Goal: Task Accomplishment & Management: Manage account settings

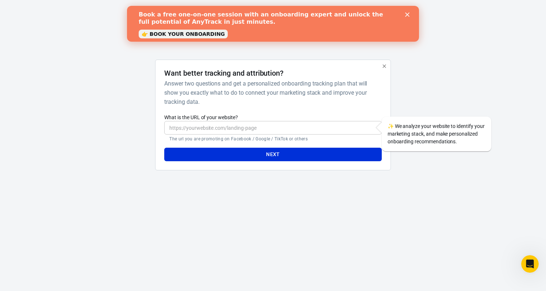
click at [249, 127] on input "What is the URL of your website?" at bounding box center [272, 128] width 217 height 14
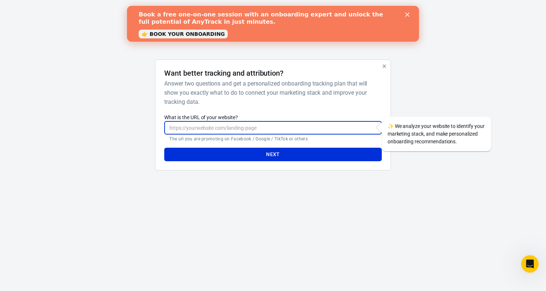
click at [271, 130] on input "What is the URL of your website?" at bounding box center [272, 128] width 217 height 14
paste input "[URL][DOMAIN_NAME]"
click at [264, 158] on button "Next" at bounding box center [272, 154] width 217 height 14
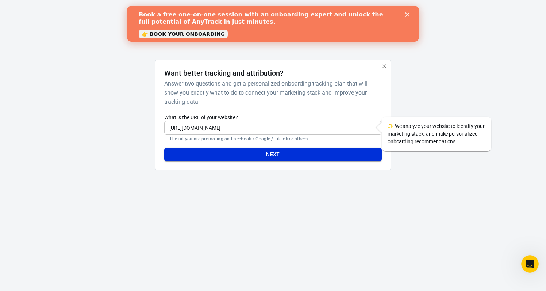
click at [271, 156] on button "Next" at bounding box center [272, 154] width 217 height 14
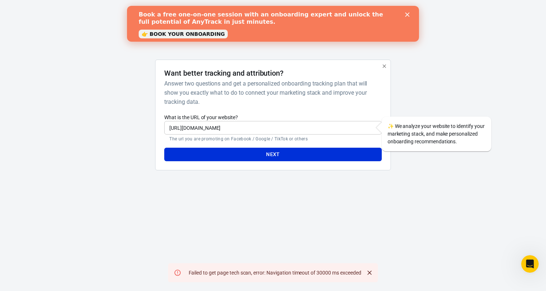
click at [403, 96] on div at bounding box center [426, 117] width 59 height 116
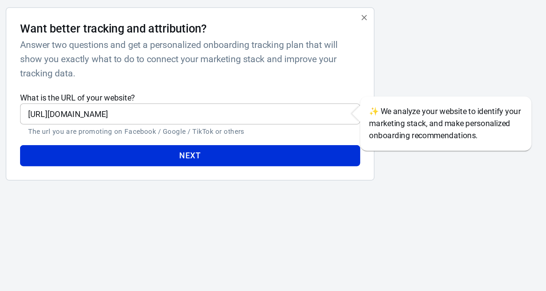
click at [164, 121] on input "[URL][DOMAIN_NAME]" at bounding box center [272, 128] width 217 height 14
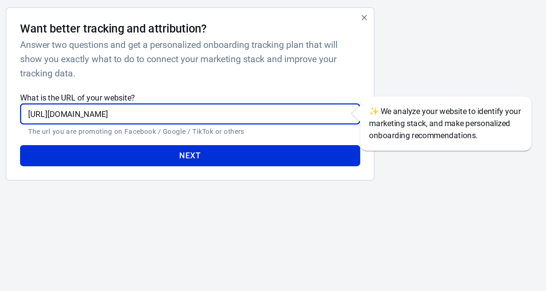
click at [164, 121] on input "[URL][DOMAIN_NAME]" at bounding box center [272, 128] width 217 height 14
click at [164, 147] on button "Next" at bounding box center [272, 154] width 217 height 14
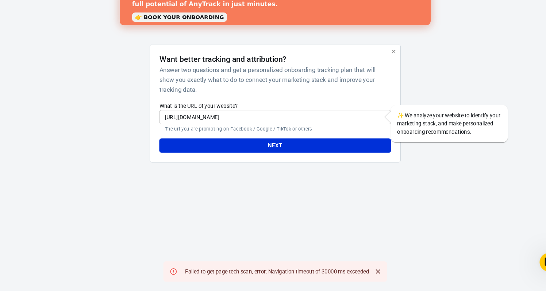
click at [366, 269] on icon "Close" at bounding box center [369, 272] width 7 height 7
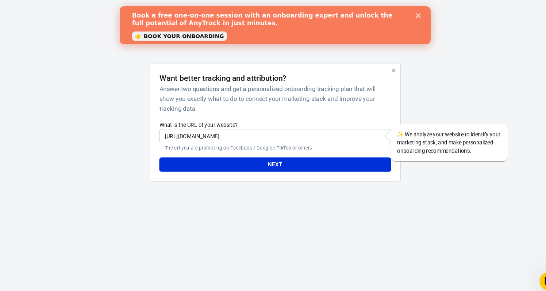
click at [398, 17] on div "Book a free one-on-one session with an onboarding expert and unlock the full po…" at bounding box center [265, 24] width 269 height 30
click at [398, 14] on icon "Close" at bounding box center [399, 15] width 4 height 4
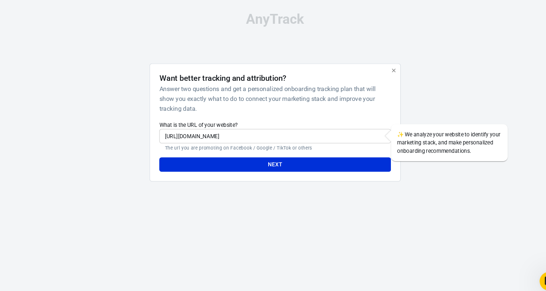
click at [270, 121] on input "[URL][DOMAIN_NAME]" at bounding box center [272, 128] width 217 height 14
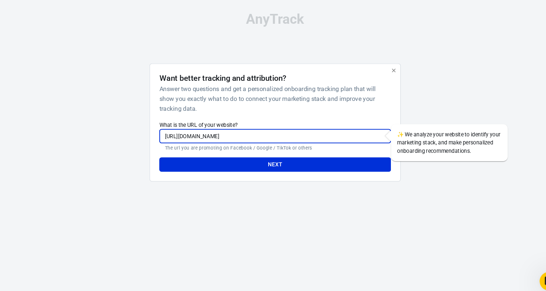
click at [270, 121] on input "[URL][DOMAIN_NAME]" at bounding box center [272, 128] width 217 height 14
type input "[DOMAIN_NAME]"
click at [256, 152] on button "Next" at bounding box center [272, 154] width 217 height 14
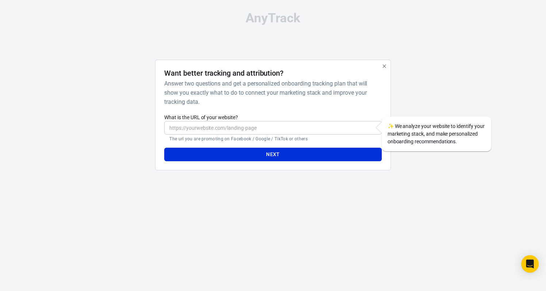
click at [247, 126] on input "What is the URL of your website?" at bounding box center [272, 128] width 217 height 14
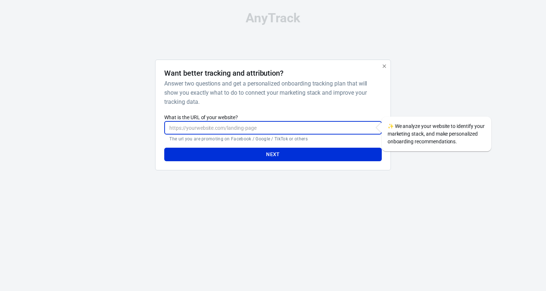
click at [243, 132] on input "What is the URL of your website?" at bounding box center [272, 128] width 217 height 14
paste input "https://www.personaltrainersdubai.com/bestshapeever?"
type input "https://www.personaltrainersdubai.com/bestshapeever?"
click at [249, 154] on button "Next" at bounding box center [272, 154] width 217 height 14
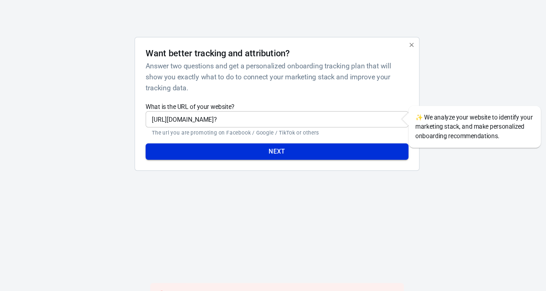
click at [267, 147] on button "Next" at bounding box center [272, 154] width 217 height 14
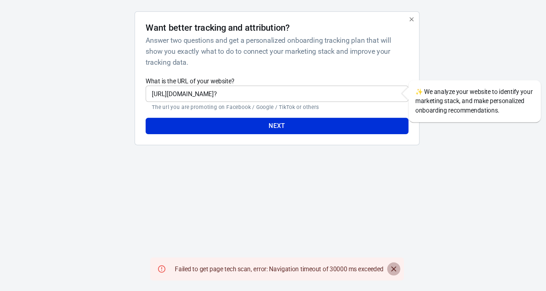
click at [366, 269] on icon "Close" at bounding box center [369, 272] width 7 height 7
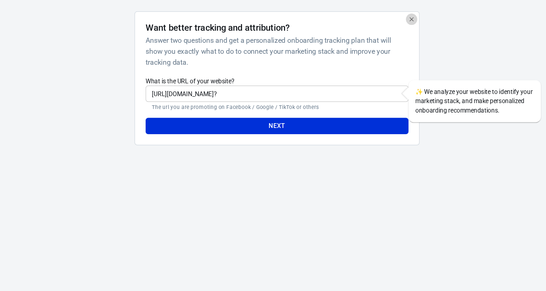
click at [380, 61] on button "button" at bounding box center [384, 65] width 9 height 9
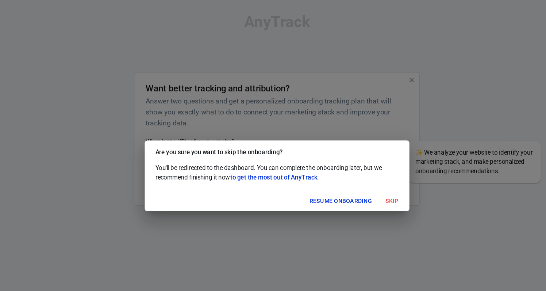
click at [300, 166] on button "Resume onboarding" at bounding box center [325, 166] width 55 height 11
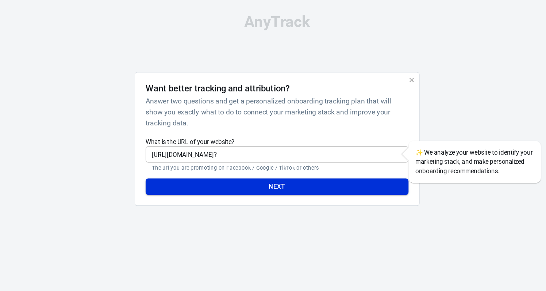
click at [283, 154] on button "Next" at bounding box center [272, 154] width 217 height 14
click at [381, 66] on icon "button" at bounding box center [384, 66] width 6 height 6
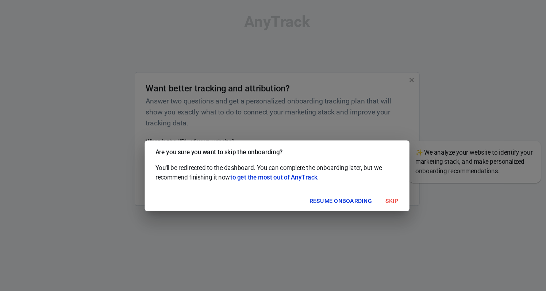
click at [356, 168] on button "Skip" at bounding box center [367, 166] width 23 height 11
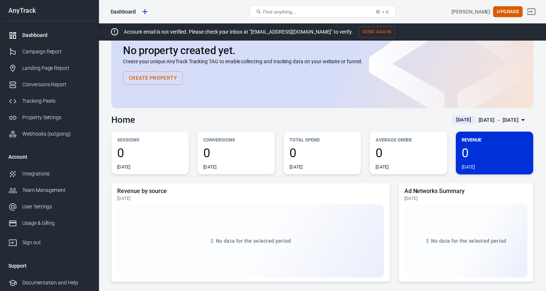
scroll to position [32, 0]
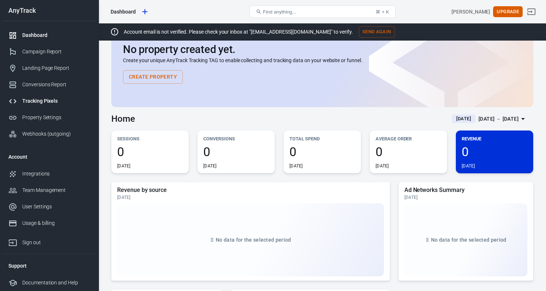
click at [43, 101] on div "Tracking Pixels" at bounding box center [56, 101] width 68 height 8
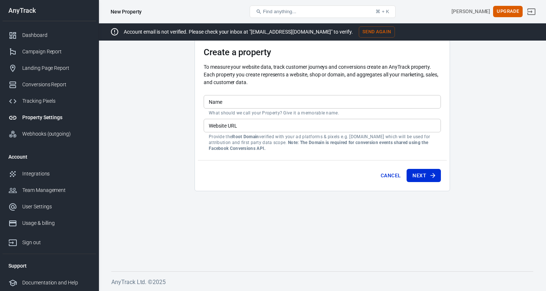
click at [292, 125] on input "Website URL" at bounding box center [322, 126] width 237 height 14
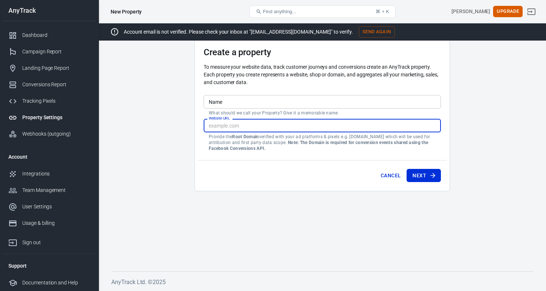
paste input "https://www.personaltrainersdubai.com/bestshapeever?"
click at [305, 124] on input "https://www.personaltrainersdubai.com/bestshapeever?" at bounding box center [322, 126] width 237 height 14
type input "https://www.personaltrainersdubai.com/bestshapeever?"
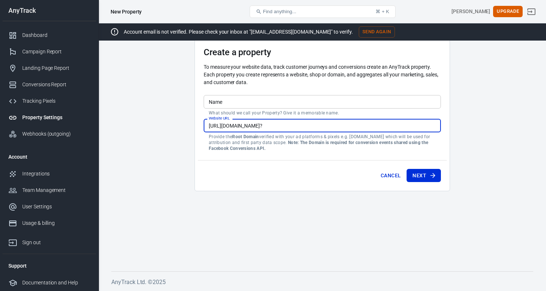
click at [287, 101] on input "Name" at bounding box center [322, 102] width 237 height 14
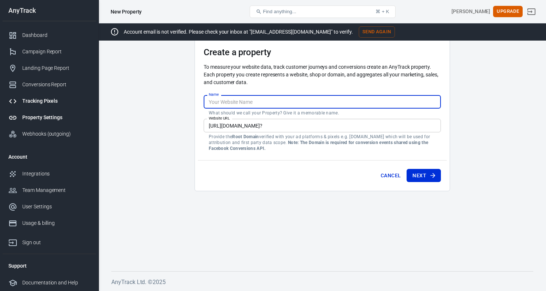
click at [52, 96] on link "Tracking Pixels" at bounding box center [49, 101] width 93 height 16
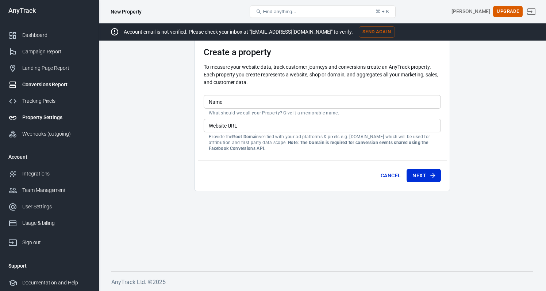
click at [45, 88] on link "Conversions Report" at bounding box center [49, 84] width 93 height 16
click at [35, 61] on link "Landing Page Report" at bounding box center [49, 68] width 93 height 16
click at [36, 66] on div "Landing Page Report" at bounding box center [56, 68] width 68 height 8
click at [38, 49] on div "Campaign Report" at bounding box center [56, 52] width 68 height 8
click at [45, 134] on div "Webhooks (outgoing)" at bounding box center [56, 134] width 68 height 8
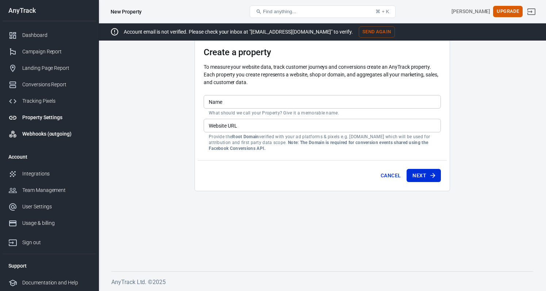
click at [26, 135] on div "Webhooks (outgoing)" at bounding box center [56, 134] width 68 height 8
click at [34, 177] on div "Integrations" at bounding box center [56, 174] width 68 height 8
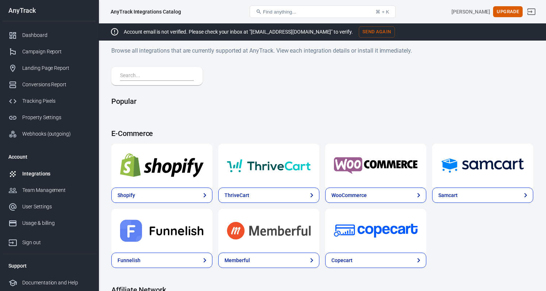
click at [176, 76] on input "text" at bounding box center [155, 75] width 71 height 9
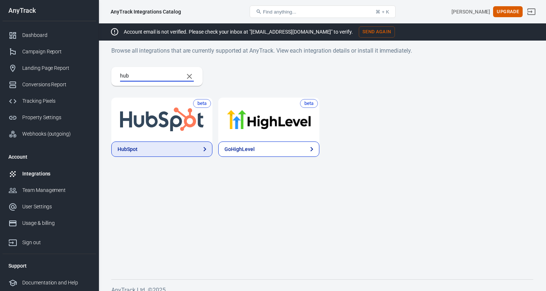
type input "hub"
click at [144, 152] on link "HubSpot" at bounding box center [161, 148] width 101 height 15
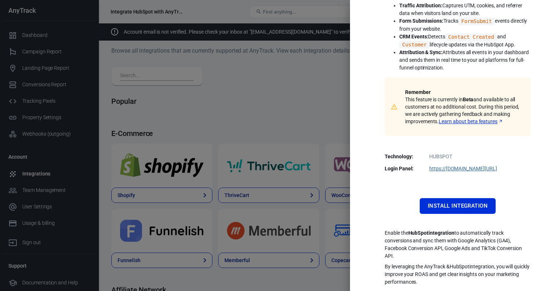
scroll to position [86, 0]
click at [472, 204] on button "Install Integration" at bounding box center [458, 205] width 76 height 15
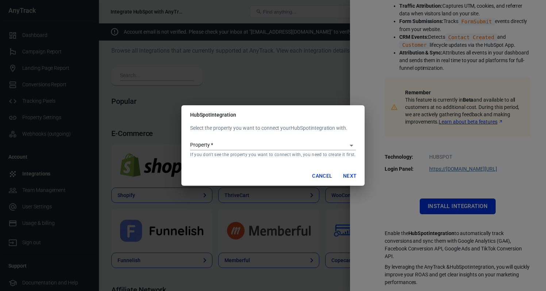
click at [328, 148] on input "Property   *" at bounding box center [267, 145] width 154 height 9
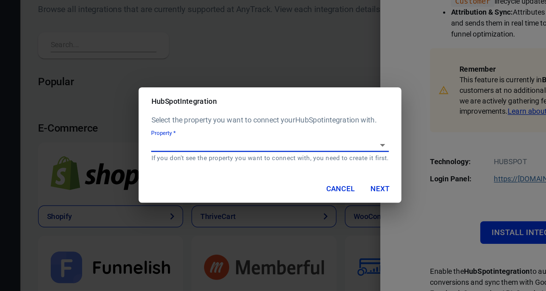
scroll to position [10, 0]
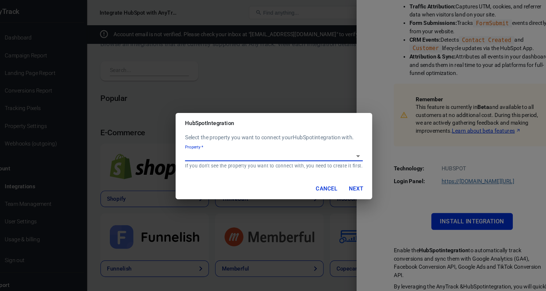
click at [346, 142] on div at bounding box center [350, 145] width 9 height 10
click at [347, 144] on icon "Open" at bounding box center [351, 145] width 9 height 9
click at [282, 161] on div "No options" at bounding box center [273, 159] width 164 height 18
click at [270, 142] on input "Property   *" at bounding box center [267, 145] width 154 height 9
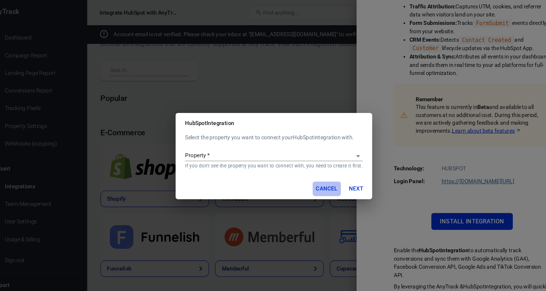
click at [309, 175] on button "Cancel" at bounding box center [322, 176] width 26 height 14
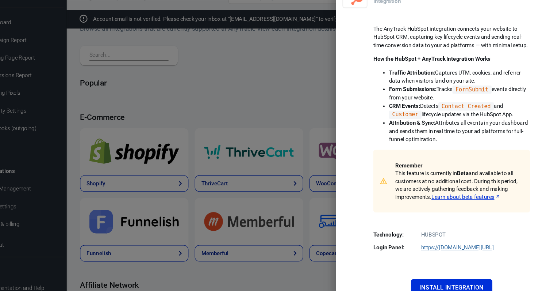
scroll to position [4, 0]
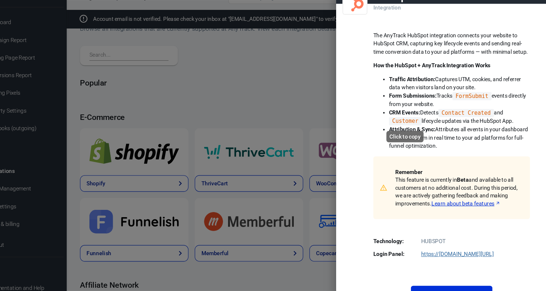
drag, startPoint x: 364, startPoint y: 111, endPoint x: 389, endPoint y: 111, distance: 25.9
click at [399, 123] on code "Customer" at bounding box center [414, 127] width 30 height 8
copy li "Customer"
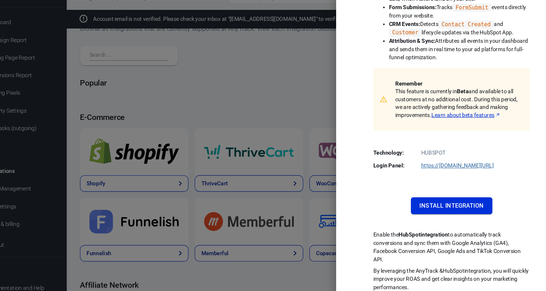
scroll to position [86, 0]
click at [429, 198] on button "Install Integration" at bounding box center [458, 205] width 76 height 15
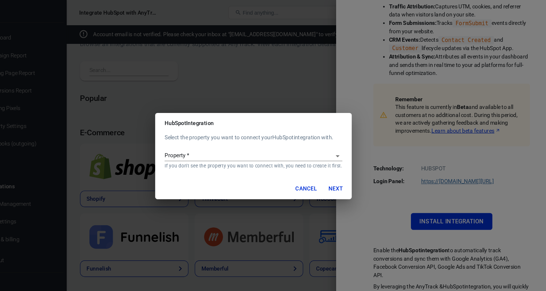
click at [238, 147] on input "Property   *" at bounding box center [267, 145] width 154 height 9
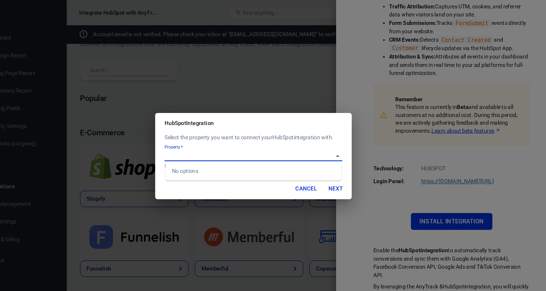
paste input "Customer"
type input "Customer"
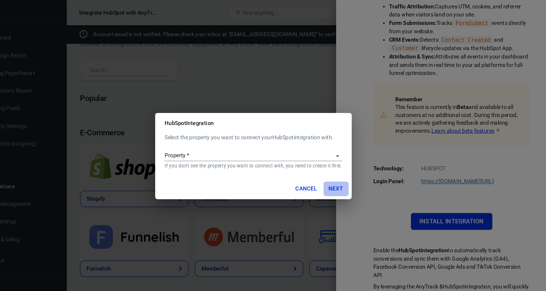
click at [338, 175] on button "Next" at bounding box center [349, 176] width 23 height 14
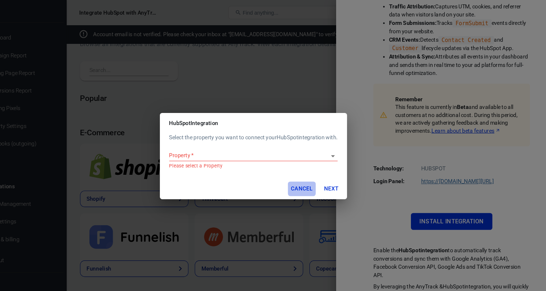
click at [305, 177] on button "Cancel" at bounding box center [318, 176] width 26 height 14
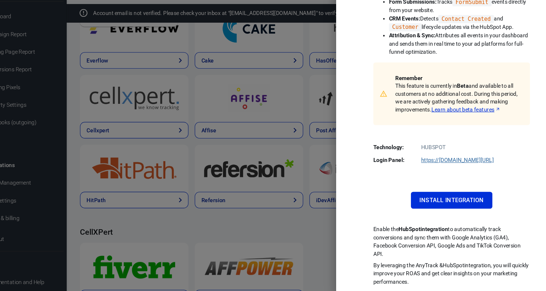
scroll to position [749, 0]
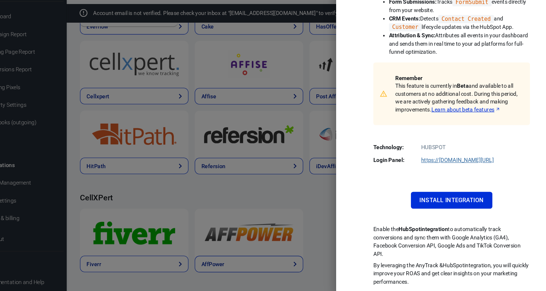
click at [274, 53] on div at bounding box center [273, 145] width 546 height 291
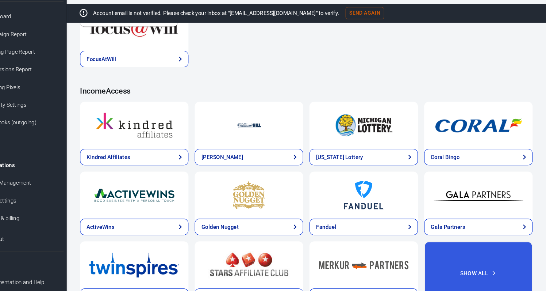
scroll to position [1171, 0]
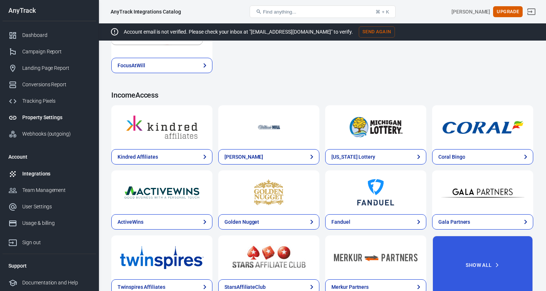
click at [45, 118] on div "Property Settings" at bounding box center [56, 118] width 68 height 8
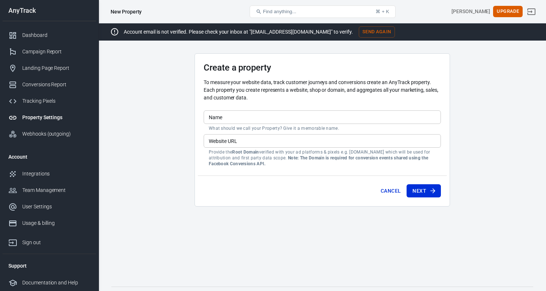
click at [222, 127] on p "What should we call your Property? Give it a memorable name." at bounding box center [322, 128] width 227 height 6
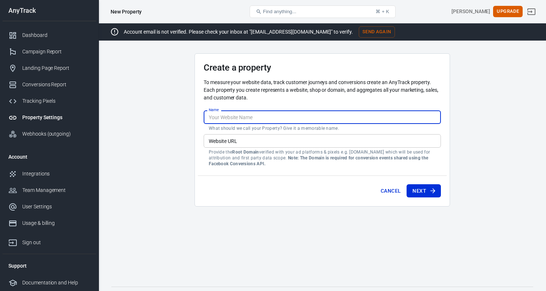
click at [222, 122] on input "Name" at bounding box center [322, 117] width 237 height 14
click at [234, 143] on input "Website URL" at bounding box center [322, 141] width 237 height 14
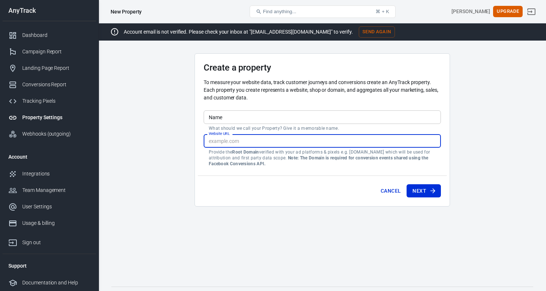
click at [238, 114] on input "Name" at bounding box center [322, 117] width 237 height 14
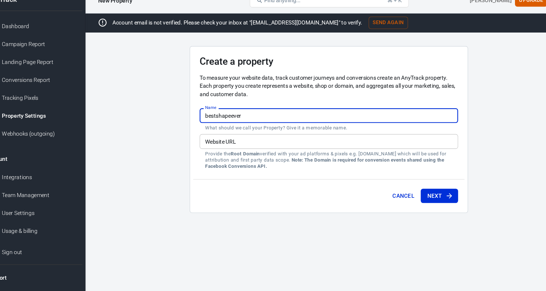
type input "bestshapeever"
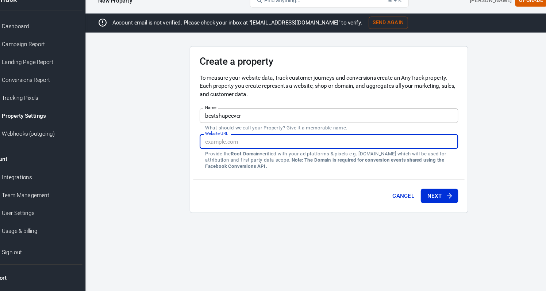
click at [238, 134] on input "Website URL" at bounding box center [322, 141] width 237 height 14
click at [236, 134] on input "Website URL" at bounding box center [322, 141] width 237 height 14
click at [213, 134] on input "Website URL" at bounding box center [322, 141] width 237 height 14
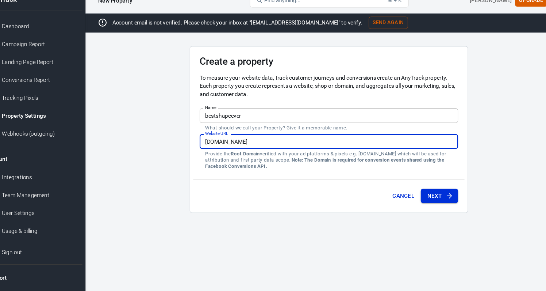
type input "personaltrainersdubai.com"
click at [407, 184] on button "Next" at bounding box center [424, 191] width 34 height 14
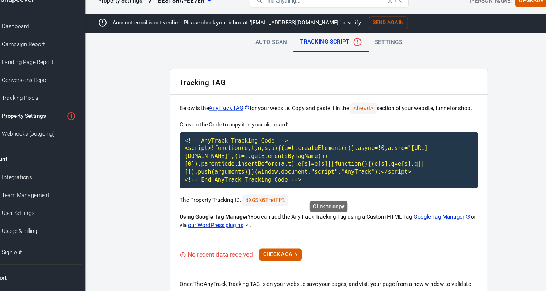
click at [301, 155] on code "<!-- AnyTrack Tracking Code --> <script>!function(e,t,n,s,a){(a=t.createElement…" at bounding box center [322, 158] width 274 height 52
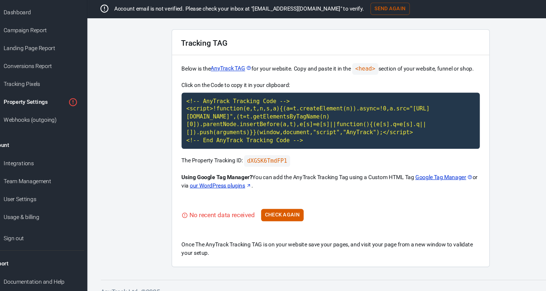
scroll to position [27, 0]
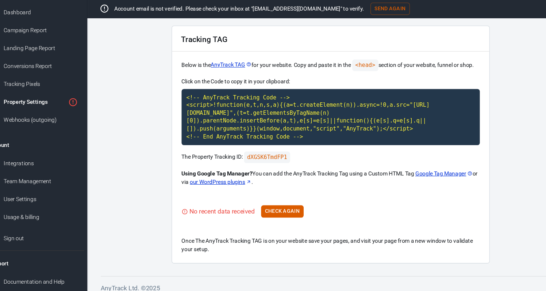
click at [403, 179] on link "Google Tag Manager" at bounding box center [426, 183] width 53 height 8
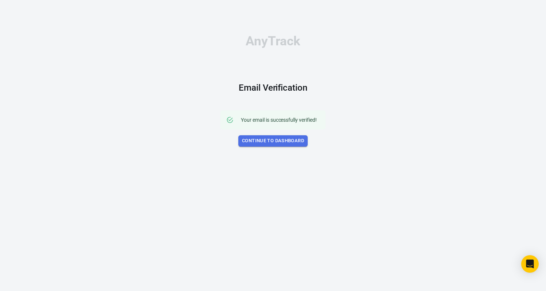
click at [292, 136] on link "Continue to Dashboard" at bounding box center [272, 140] width 69 height 11
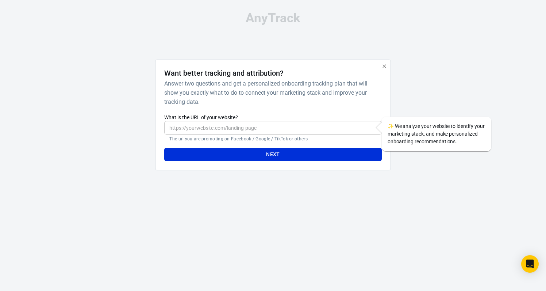
click at [286, 128] on input "What is the URL of your website?" at bounding box center [272, 128] width 217 height 14
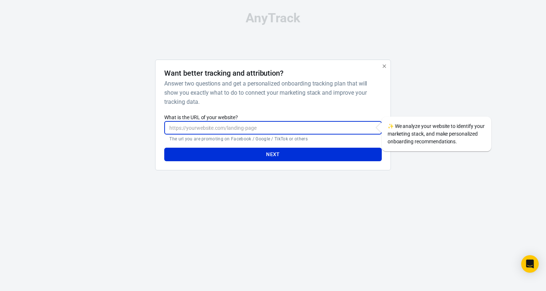
click at [286, 128] on input "What is the URL of your website?" at bounding box center [272, 128] width 217 height 14
click at [449, 89] on div at bounding box center [426, 117] width 59 height 116
click at [307, 131] on input "What is the URL of your website?" at bounding box center [272, 128] width 217 height 14
